Goal: Transaction & Acquisition: Purchase product/service

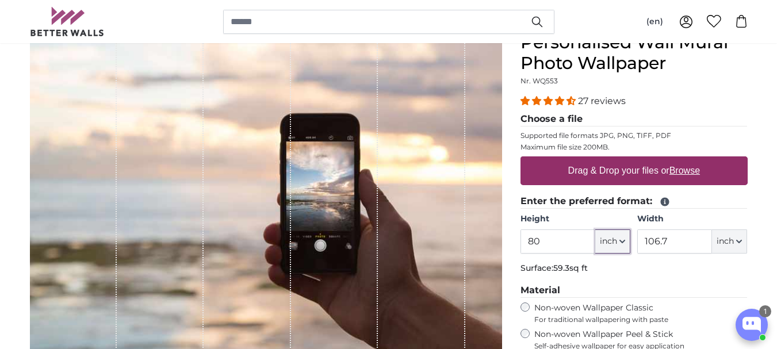
click at [624, 240] on icon "button" at bounding box center [622, 242] width 6 height 6
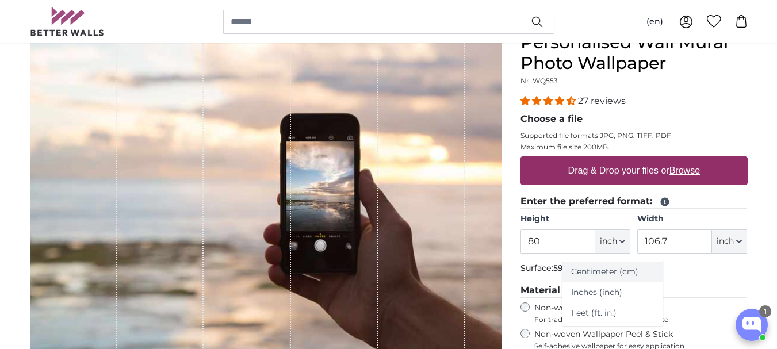
click at [624, 272] on link "Centimeter (cm)" at bounding box center [612, 272] width 101 height 21
type input "203.2"
type input "271.1"
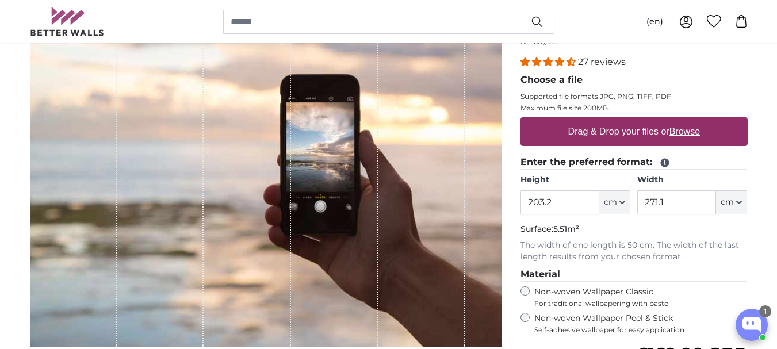
scroll to position [183, 0]
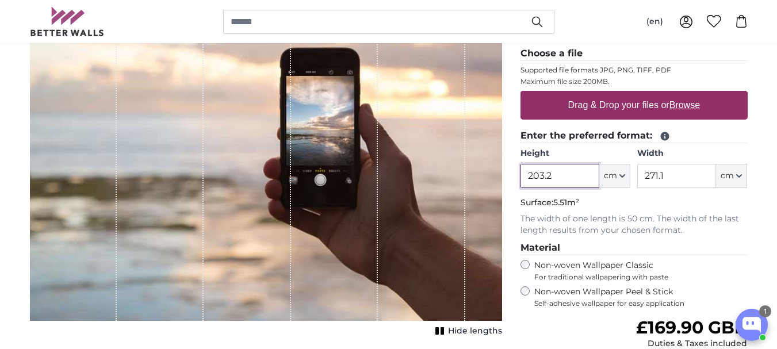
click at [565, 174] on input "203.2" at bounding box center [559, 176] width 79 height 24
type input "240"
click at [667, 177] on input "271.1" at bounding box center [676, 176] width 79 height 24
type input "2"
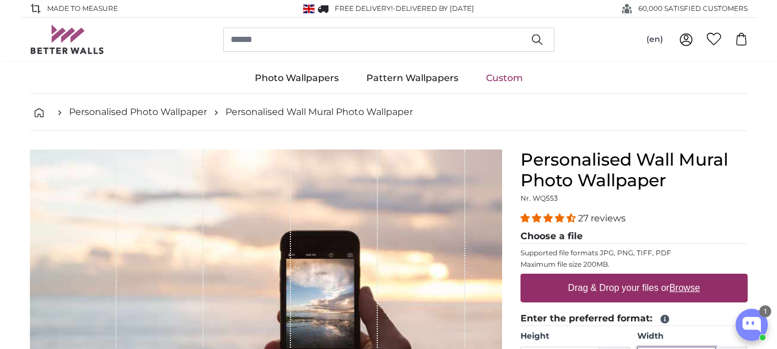
type input "560"
